Goal: Contribute content: Add original content to the website for others to see

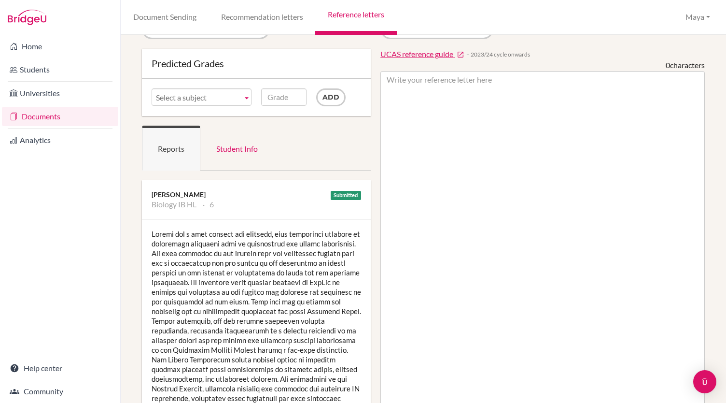
scroll to position [28, 0]
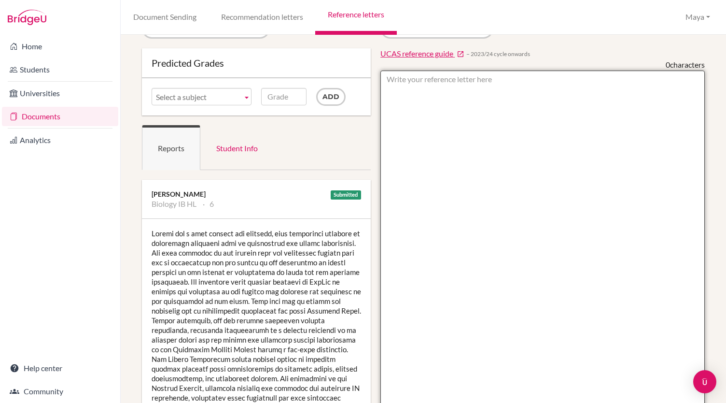
click at [500, 158] on textarea at bounding box center [542, 349] width 324 height 558
paste textarea "Maryam: Maryam is a focused and capable student with a clear ambition to study …"
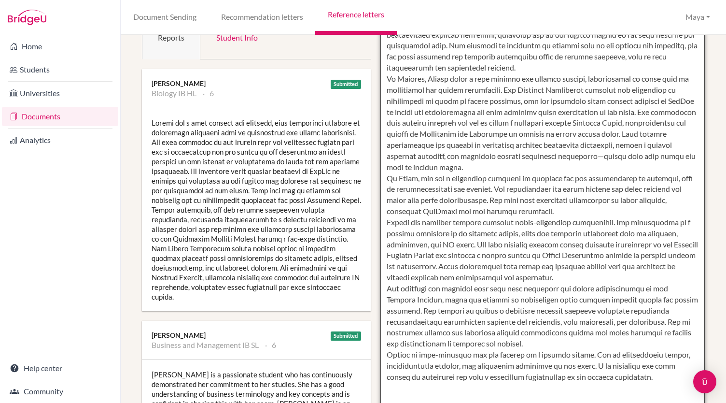
scroll to position [0, 0]
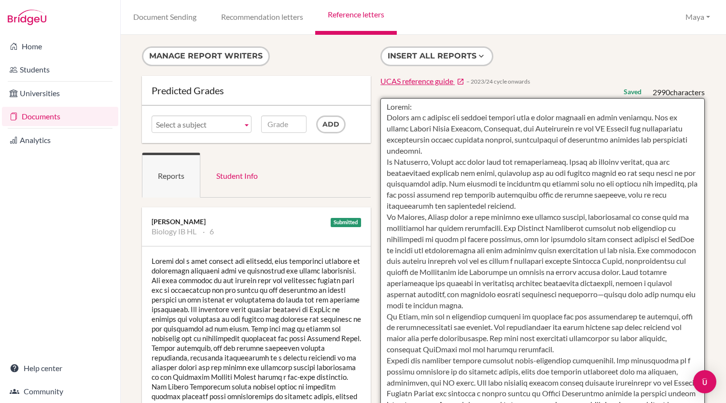
drag, startPoint x: 424, startPoint y: 104, endPoint x: 377, endPoint y: 108, distance: 47.5
click at [377, 108] on div "Insert all reports UCAS reference guide − 2023/24 cycle onwards Saved 2990 char…" at bounding box center [543, 351] width 334 height 610
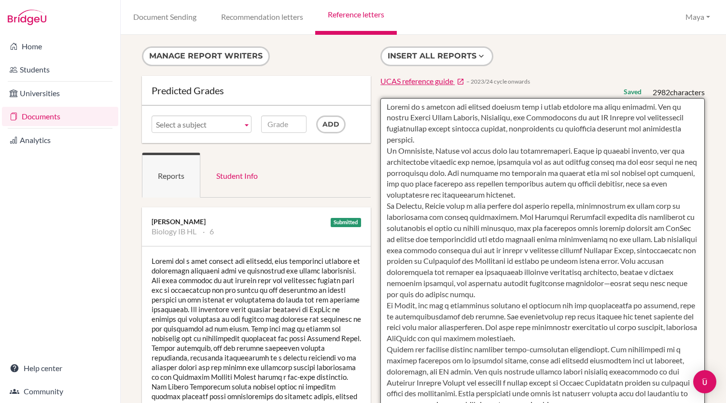
click at [543, 165] on textarea at bounding box center [542, 377] width 324 height 558
click at [482, 134] on textarea at bounding box center [542, 377] width 324 height 558
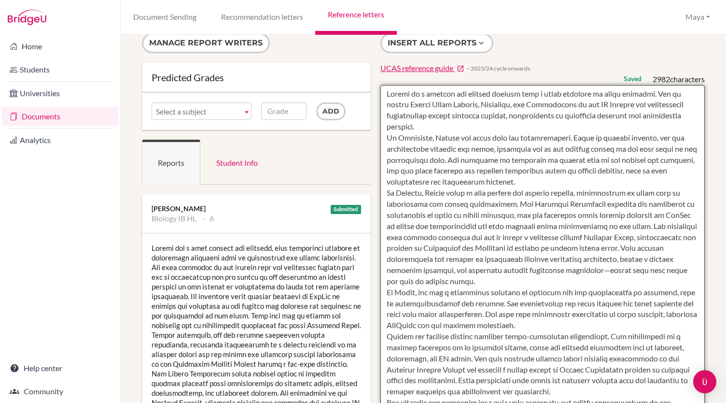
scroll to position [13, 0]
click at [568, 227] on textarea at bounding box center [542, 364] width 324 height 558
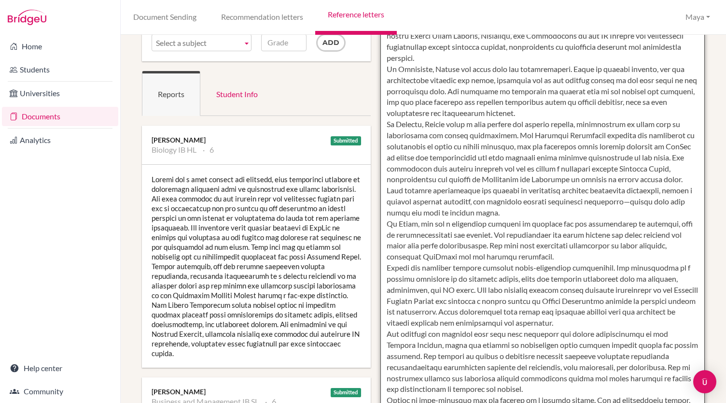
scroll to position [82, 0]
click at [411, 224] on textarea at bounding box center [542, 295] width 324 height 558
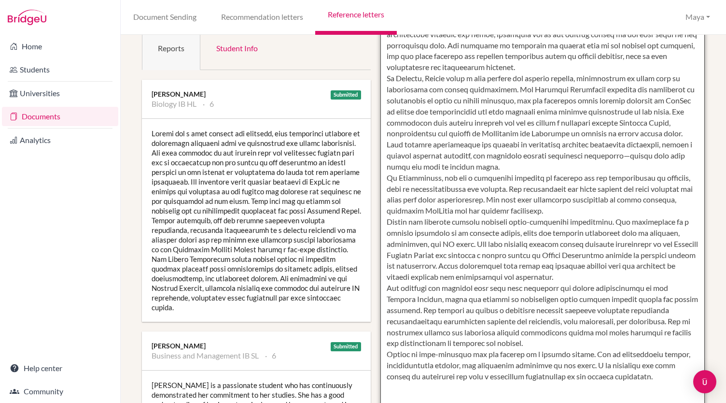
scroll to position [128, 0]
click at [584, 364] on textarea at bounding box center [542, 249] width 324 height 558
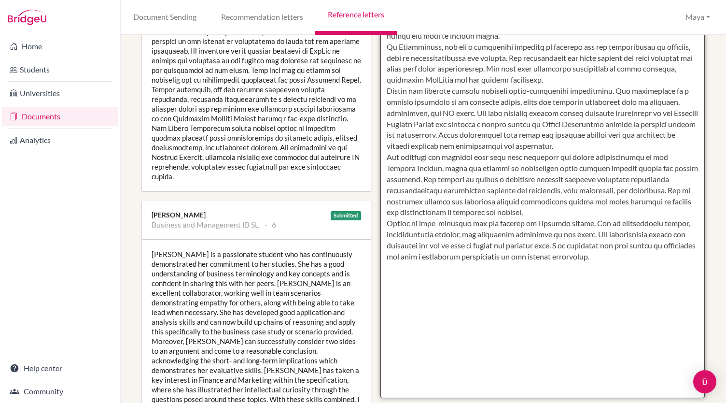
scroll to position [0, 0]
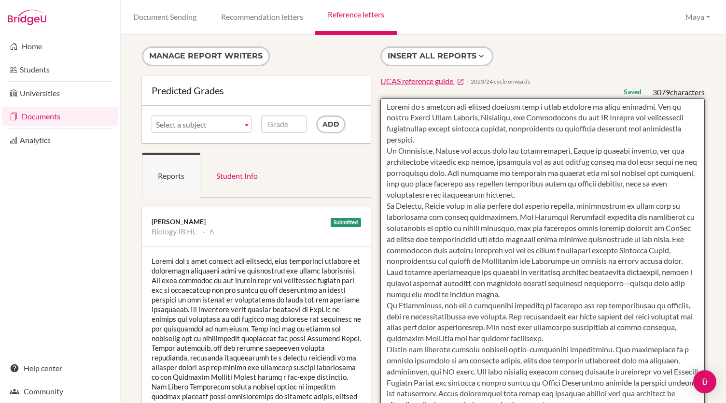
type textarea "Maryam is a focused and capable student with a clear ambition to study medicine…"
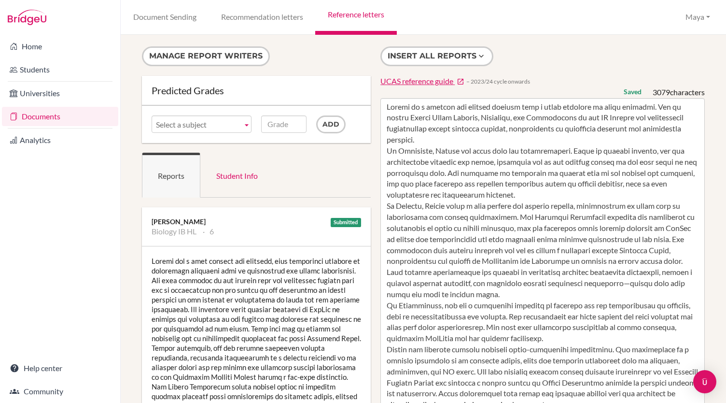
click at [615, 50] on div "Insert all reports UCAS reference guide − 2023/24 cycle onwards Saved 3079 char…" at bounding box center [543, 351] width 334 height 610
click at [538, 53] on div "Insert all reports UCAS reference guide − 2023/24 cycle onwards Saved 3079 char…" at bounding box center [543, 351] width 334 height 610
click at [263, 27] on link "Recommendation letters" at bounding box center [262, 17] width 107 height 35
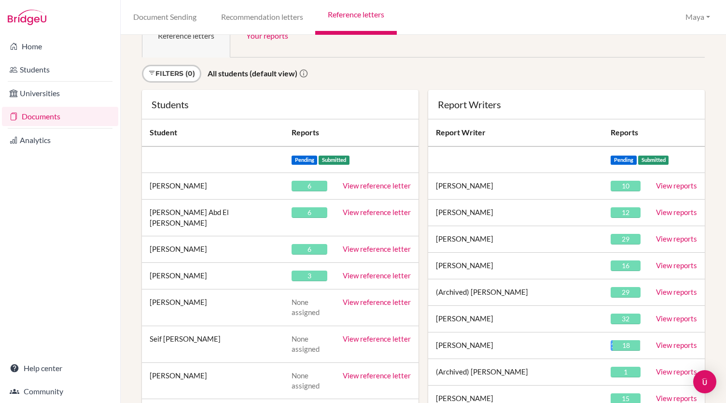
scroll to position [1430, 0]
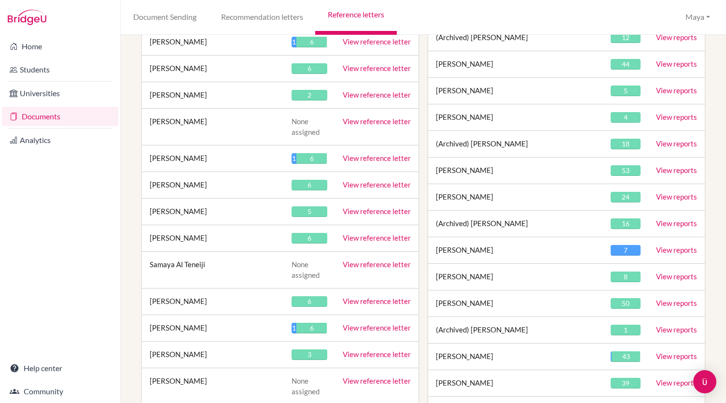
click at [364, 233] on link "View reference letter" at bounding box center [377, 237] width 68 height 9
